Goal: Transaction & Acquisition: Purchase product/service

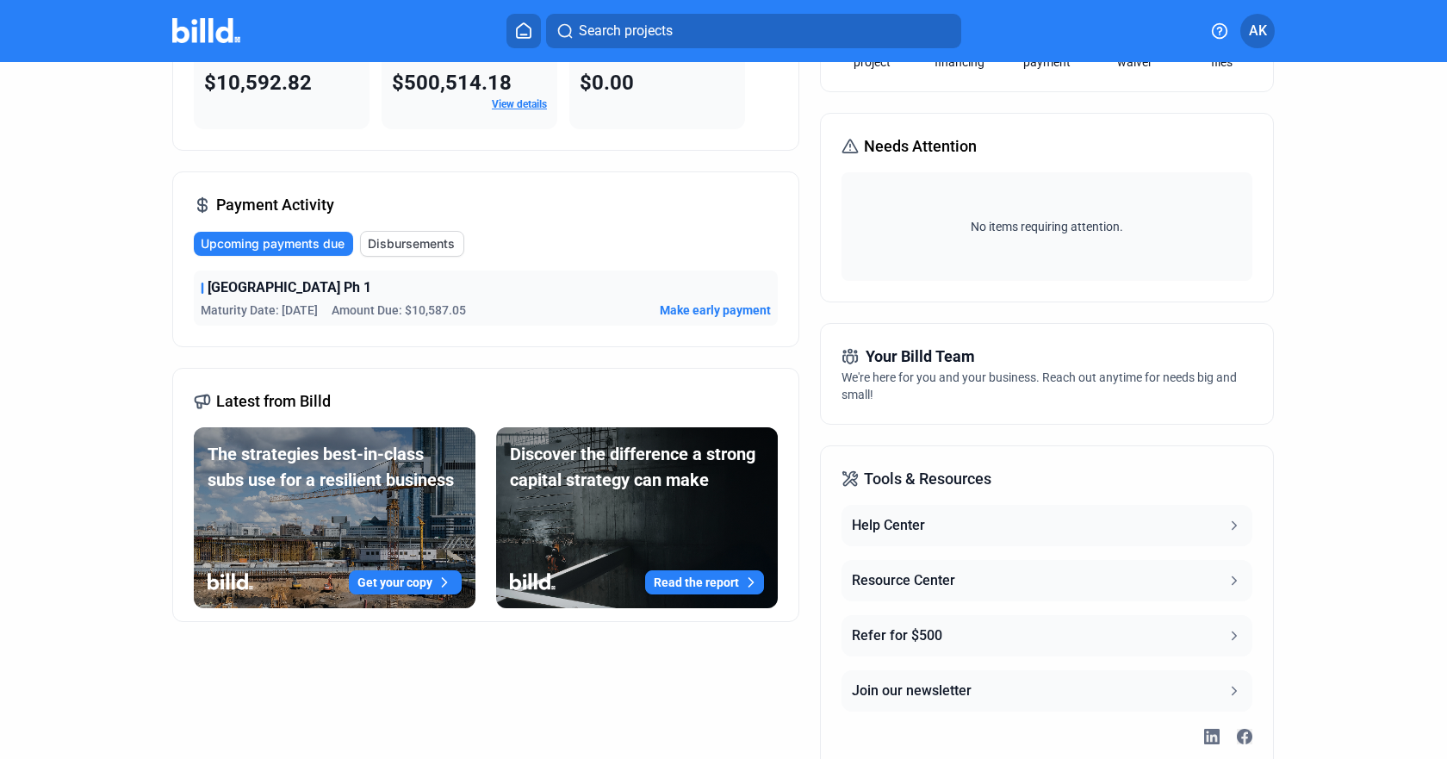
scroll to position [246, 0]
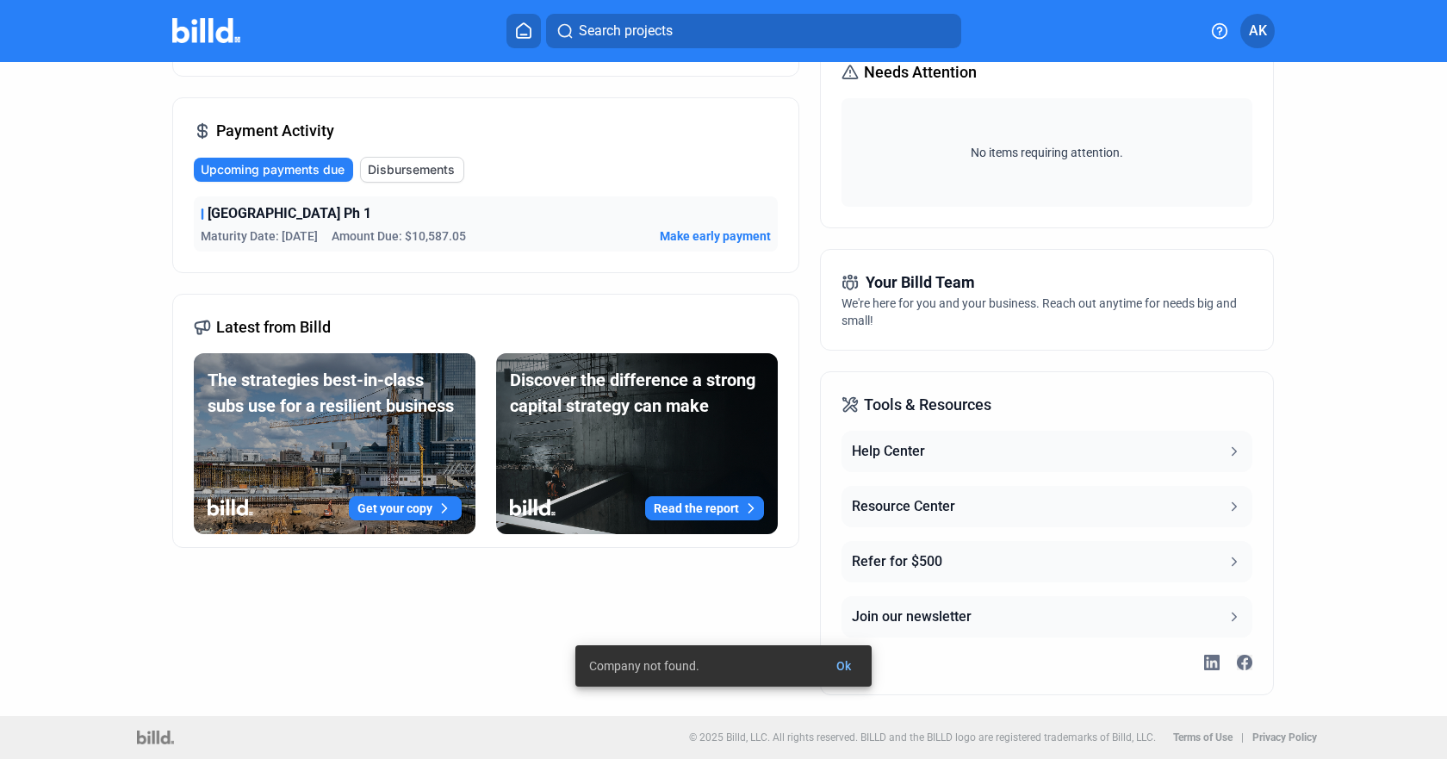
click at [697, 234] on span "Make early payment" at bounding box center [715, 235] width 111 height 17
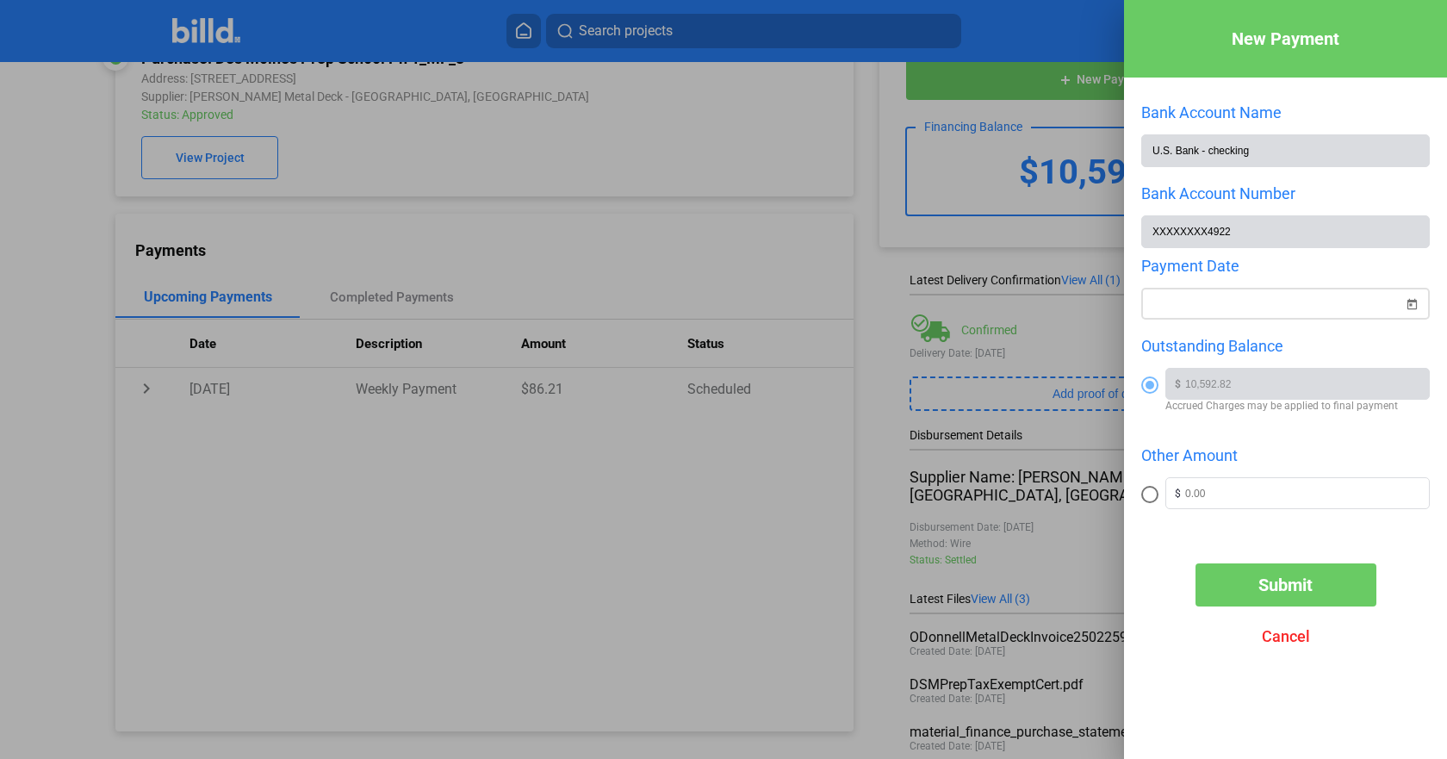
click at [1409, 303] on span "Open calendar" at bounding box center [1411, 293] width 41 height 41
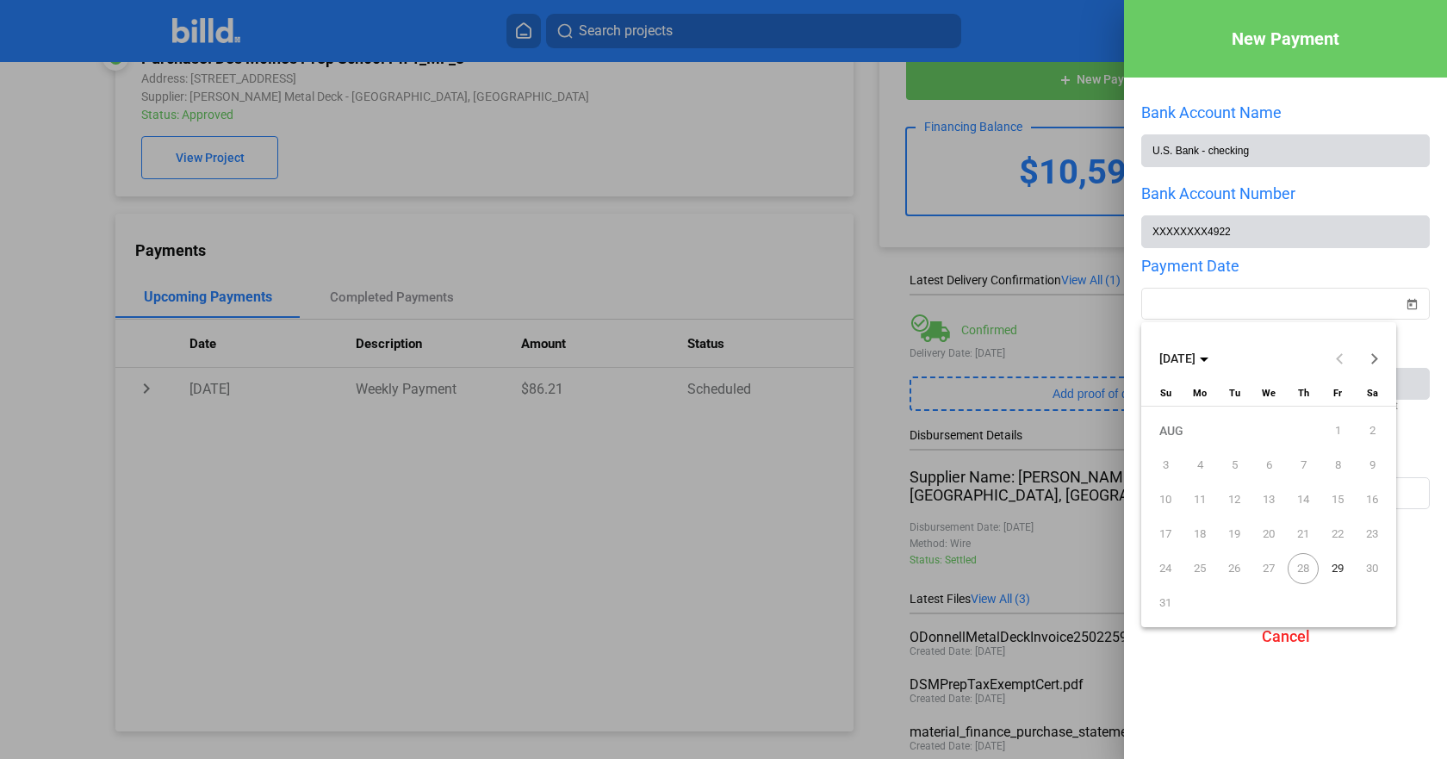
click at [1336, 571] on span "29" at bounding box center [1337, 568] width 31 height 31
type input "[DATE]"
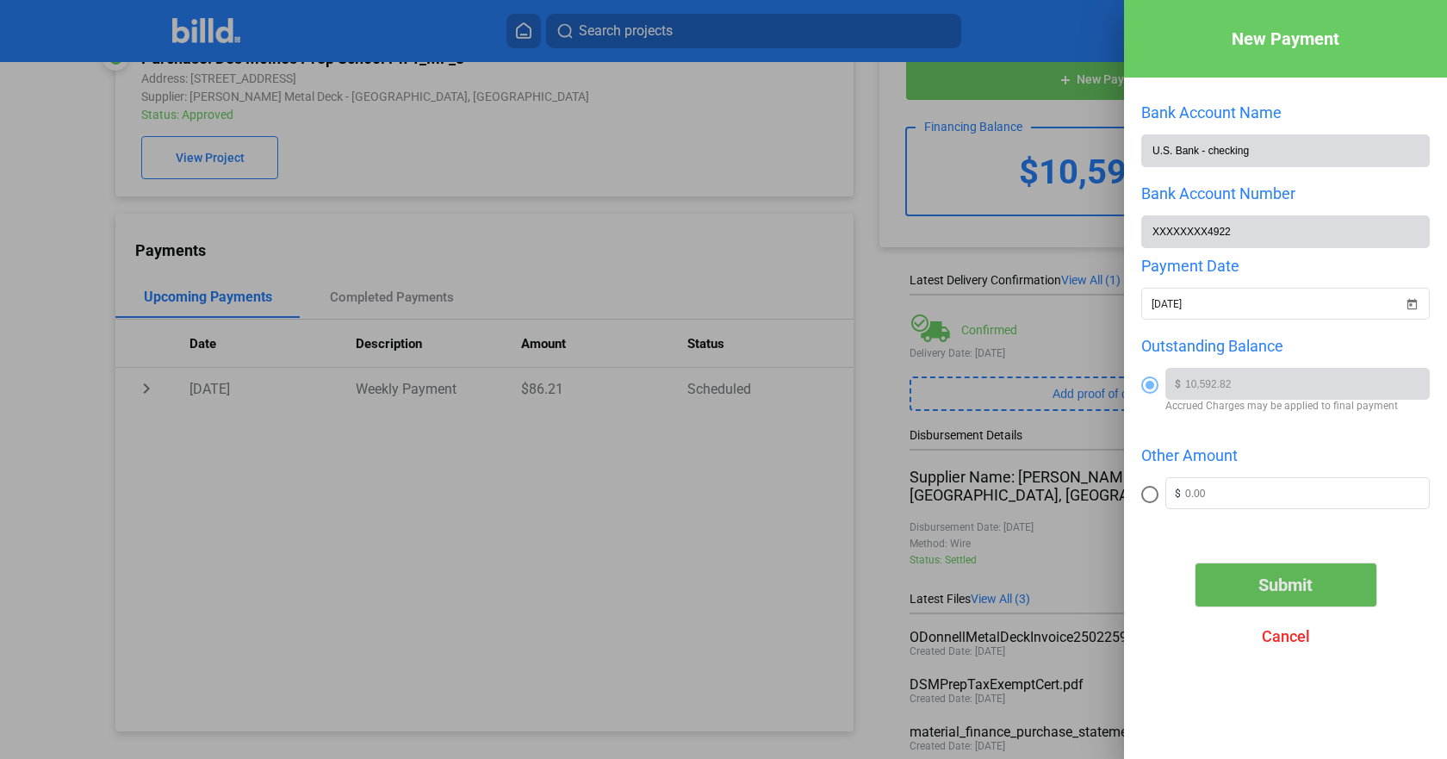
click at [1275, 592] on span "Submit" at bounding box center [1285, 584] width 54 height 21
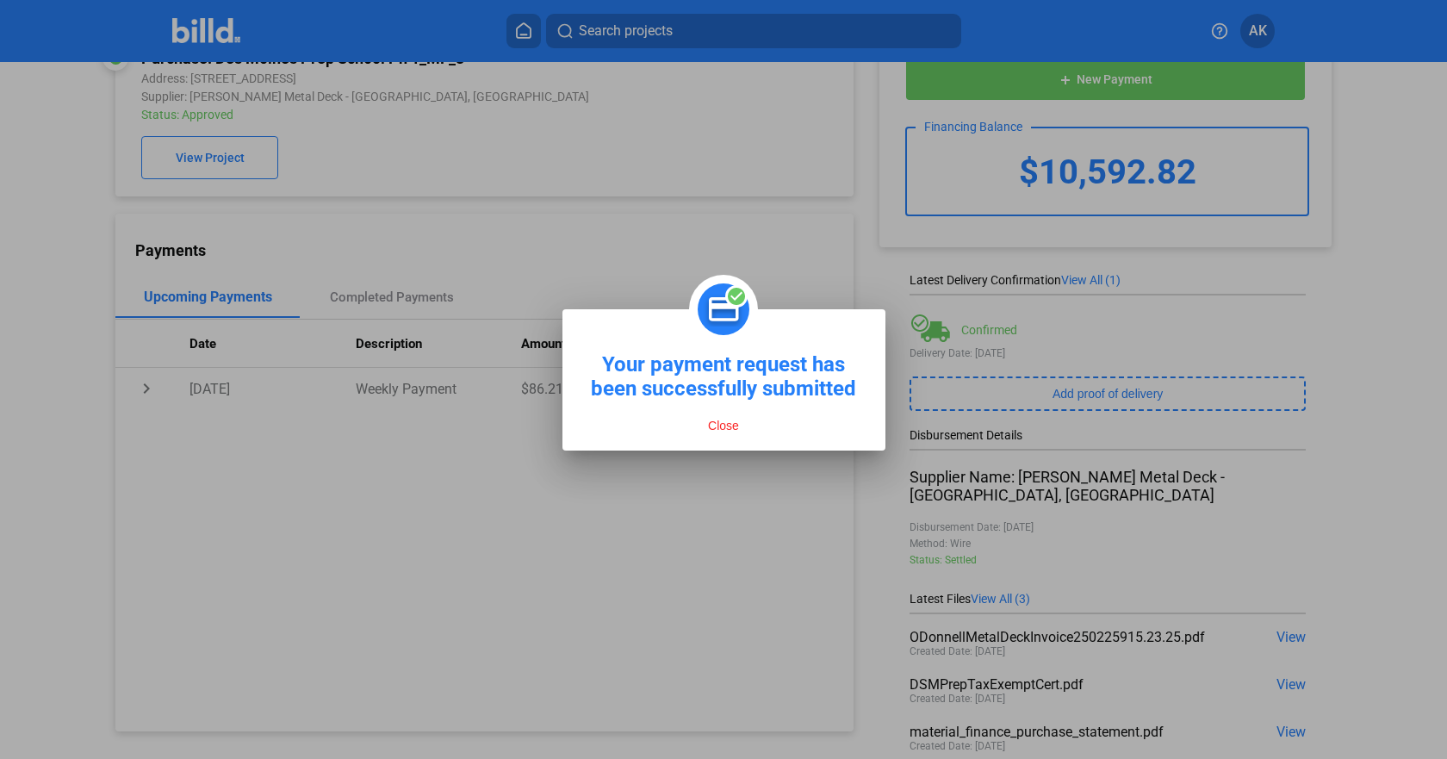
click at [714, 421] on button "Close" at bounding box center [723, 426] width 41 height 16
